Goal: Check status: Check status

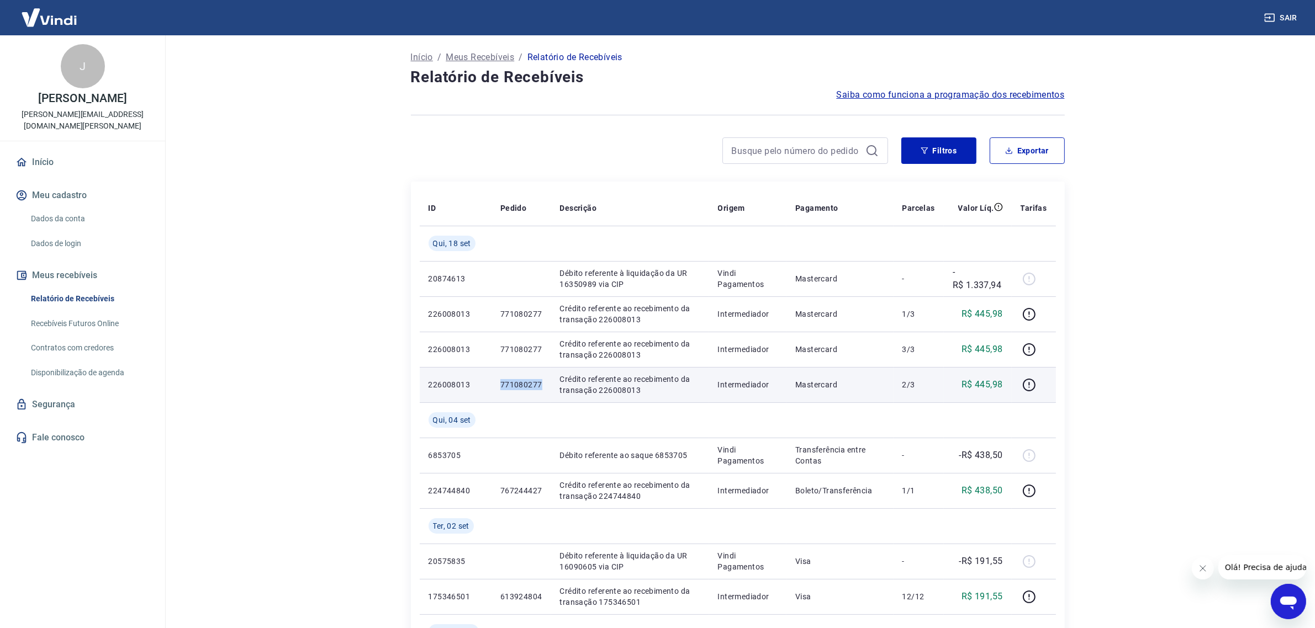
drag, startPoint x: 496, startPoint y: 385, endPoint x: 542, endPoint y: 385, distance: 46.4
click at [542, 385] on td "771080277" at bounding box center [521, 384] width 60 height 35
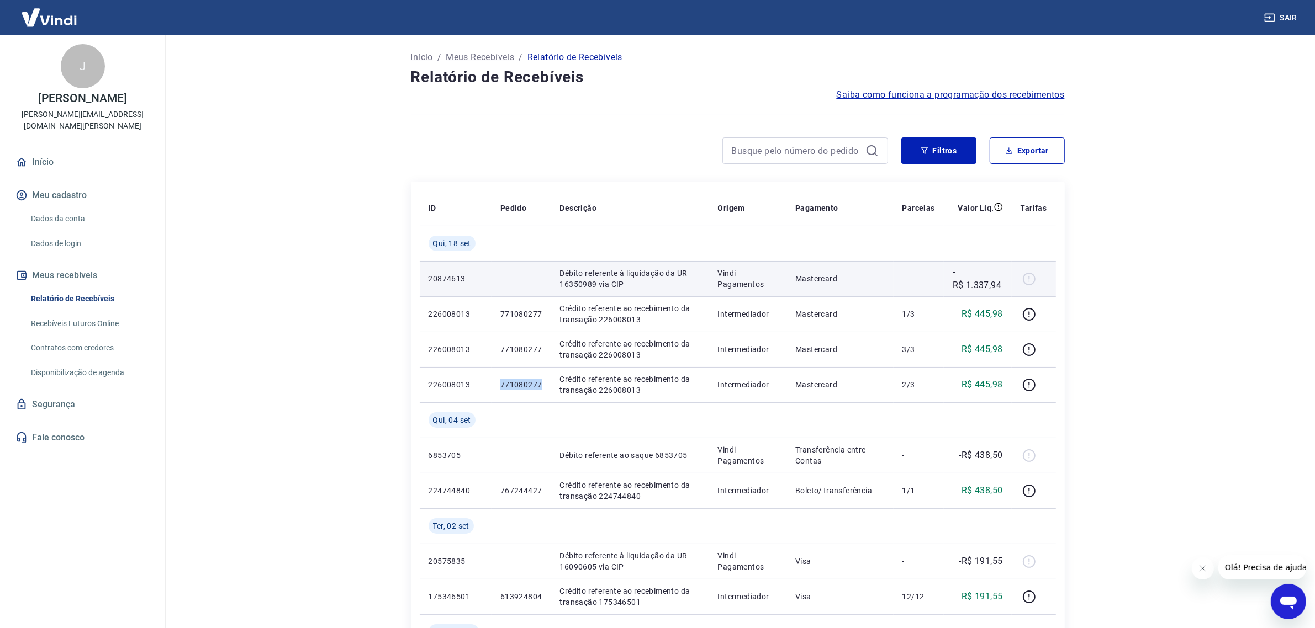
copy p "771080277"
